Goal: Transaction & Acquisition: Purchase product/service

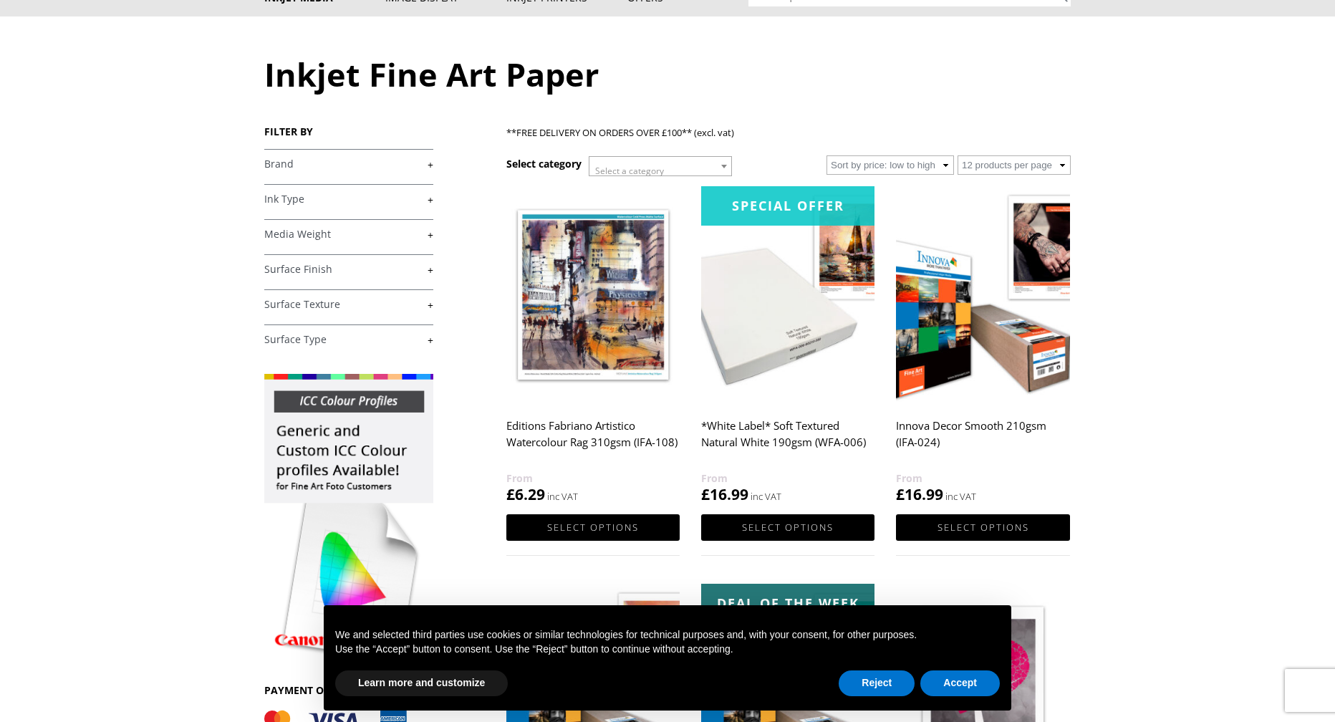
scroll to position [190, 0]
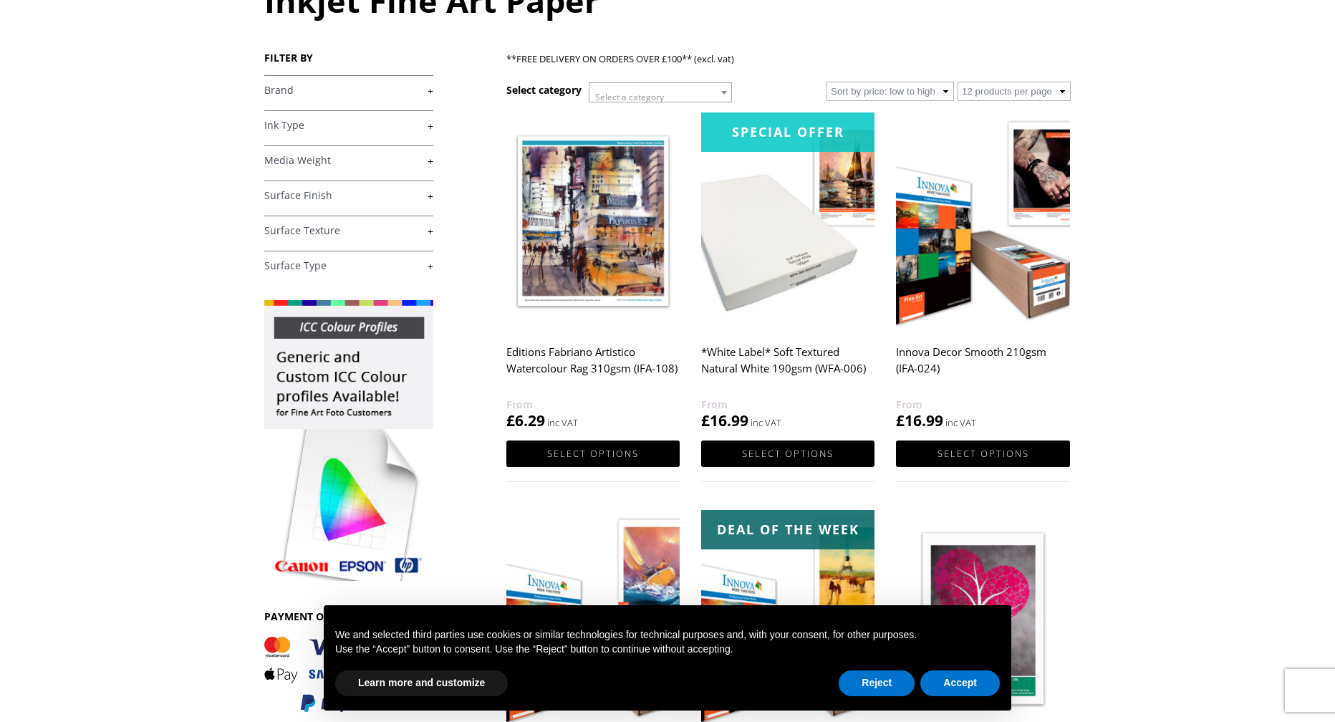
click at [580, 232] on img at bounding box center [592, 220] width 173 height 217
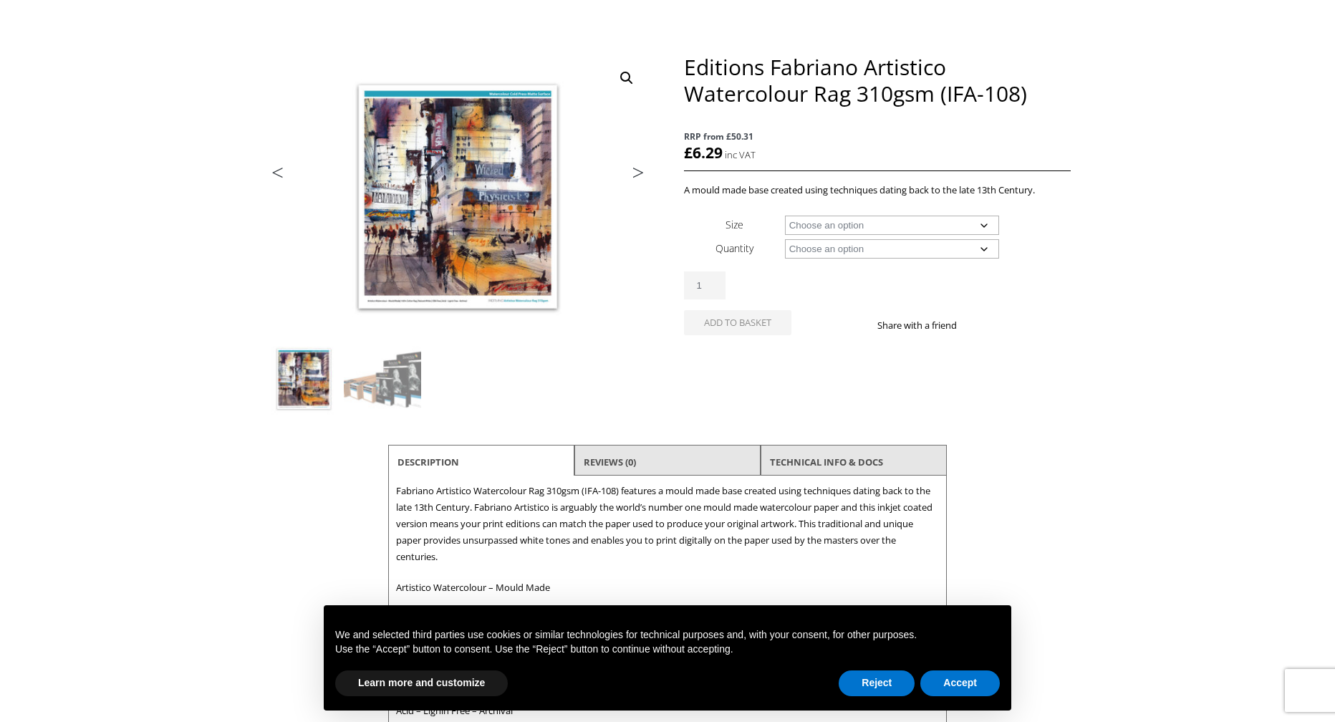
scroll to position [138, 0]
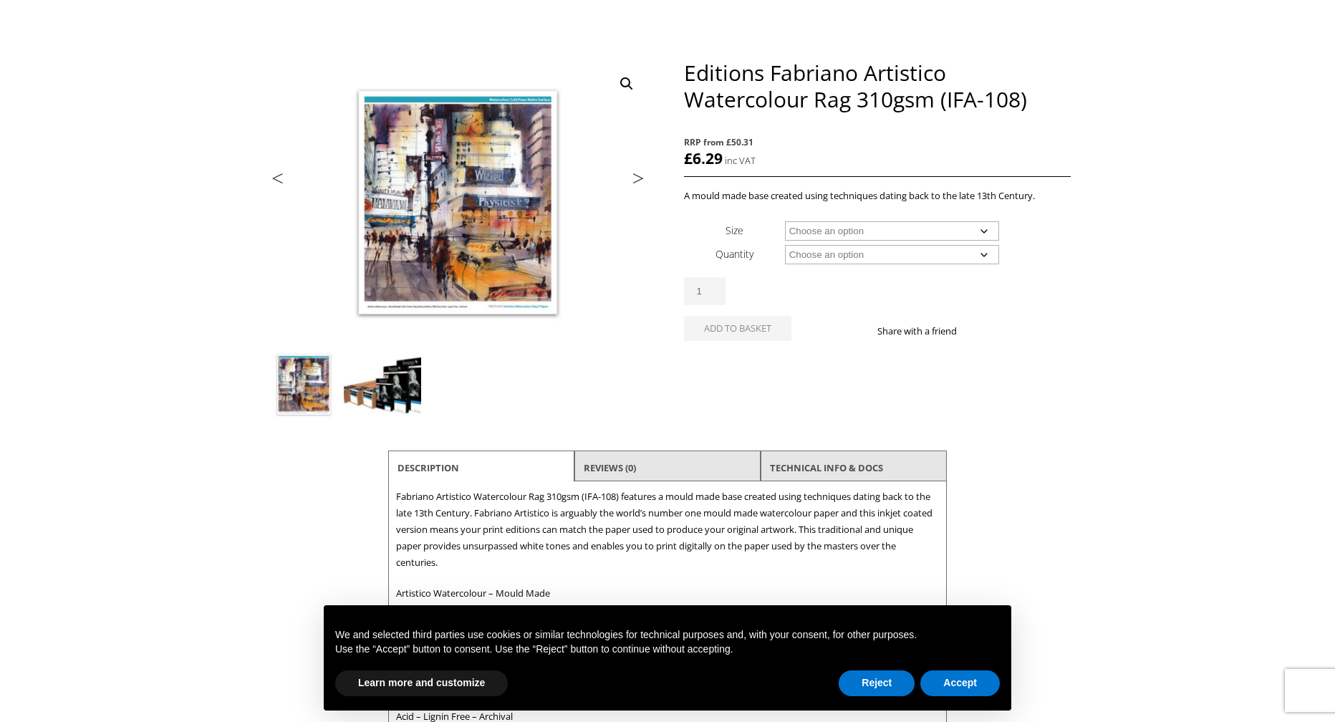
click at [390, 392] on img at bounding box center [382, 384] width 77 height 77
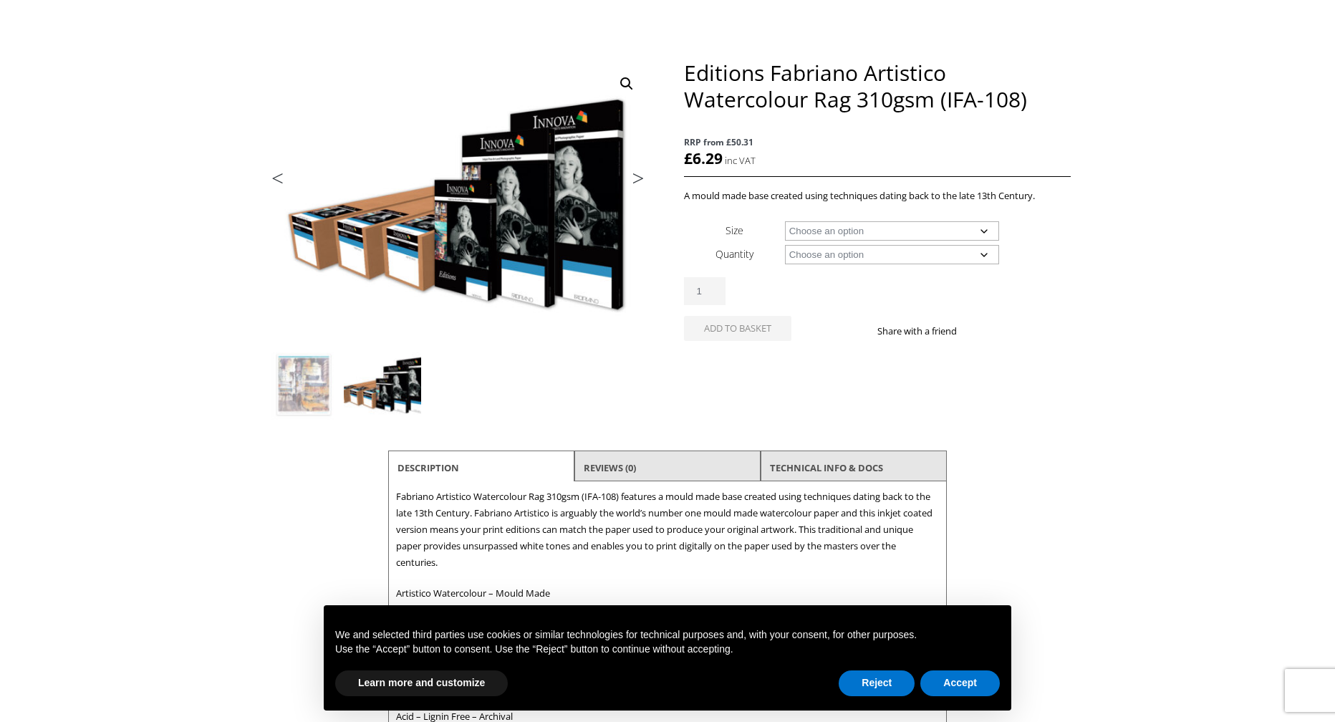
click at [638, 178] on link "Next" at bounding box center [631, 181] width 40 height 13
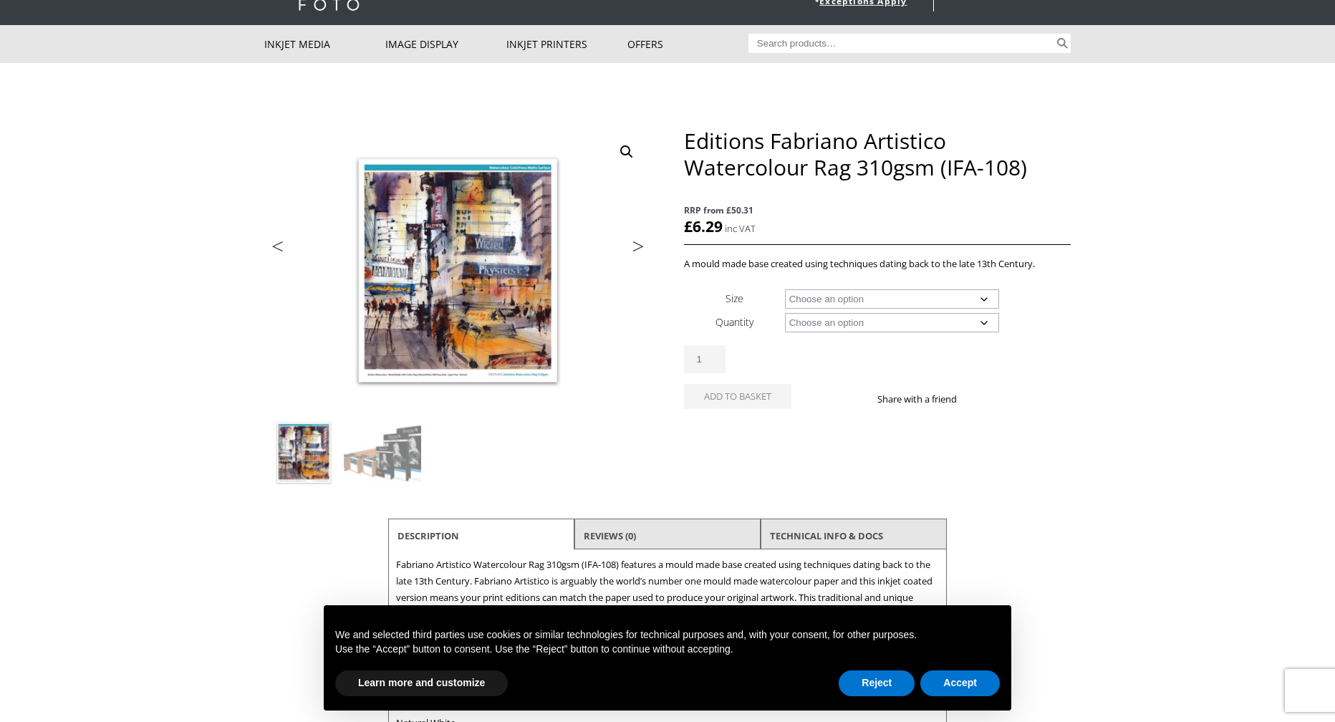
scroll to position [0, 0]
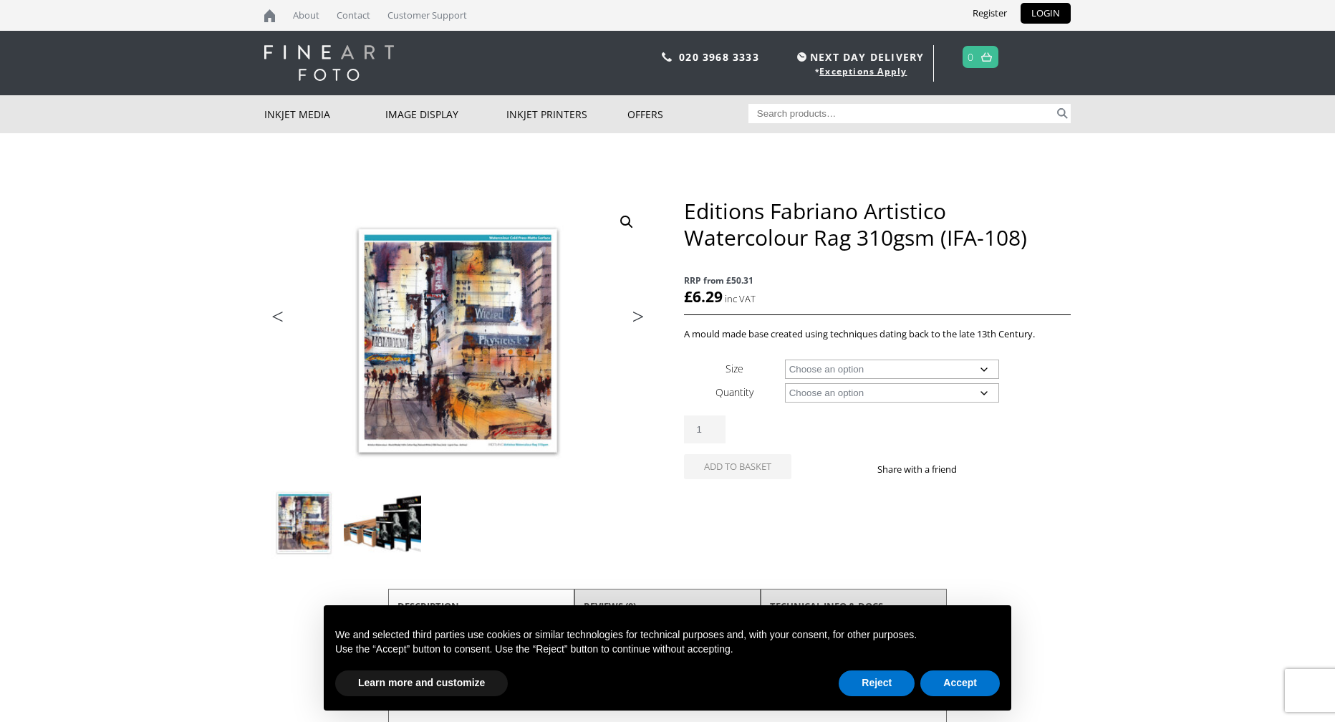
click at [384, 528] on img at bounding box center [382, 522] width 77 height 77
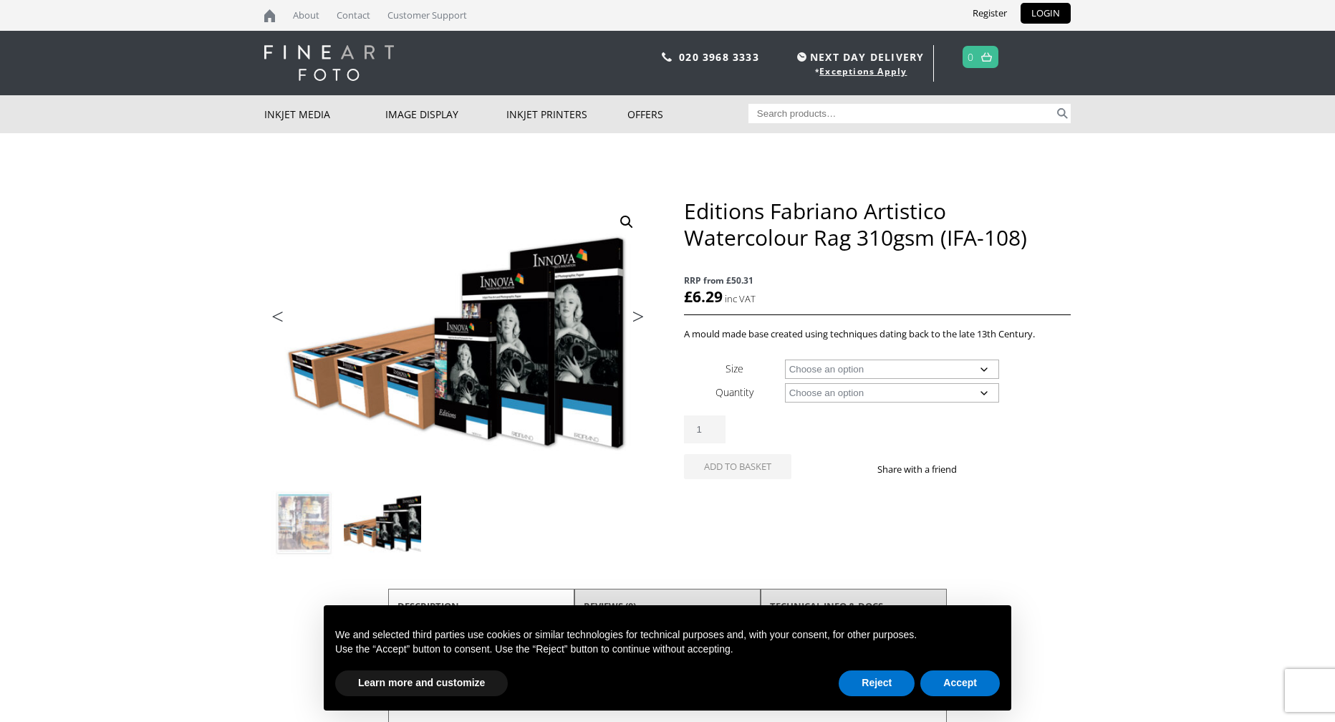
click at [977, 367] on select "Choose an option A4 Sheet A3 Sheet A3+ Sheet A2 Sheet 17" Wide Roll 24" Wide Ro…" at bounding box center [892, 368] width 215 height 19
select select "36-wide-roll"
click at [954, 394] on select "Choose an option 15m" at bounding box center [892, 392] width 215 height 19
select select "15m"
select select "36-wide-roll"
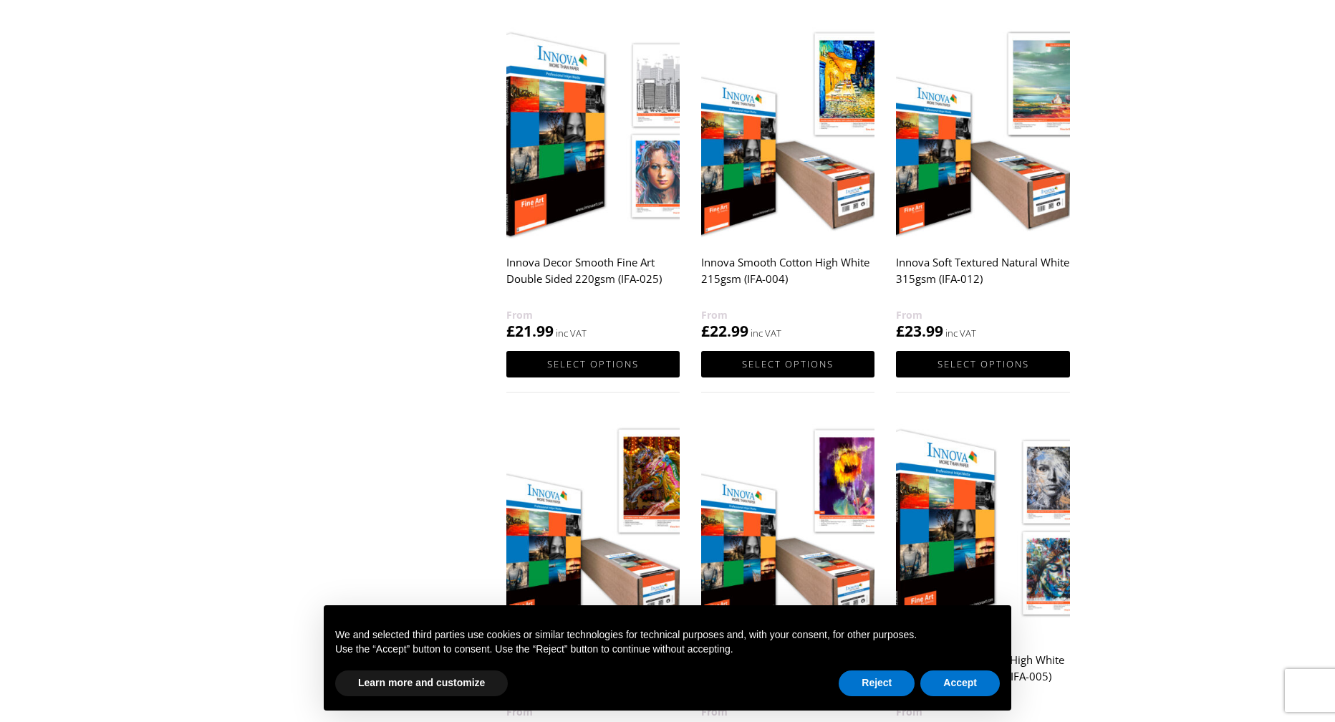
scroll to position [1568, 0]
